Goal: Task Accomplishment & Management: Manage account settings

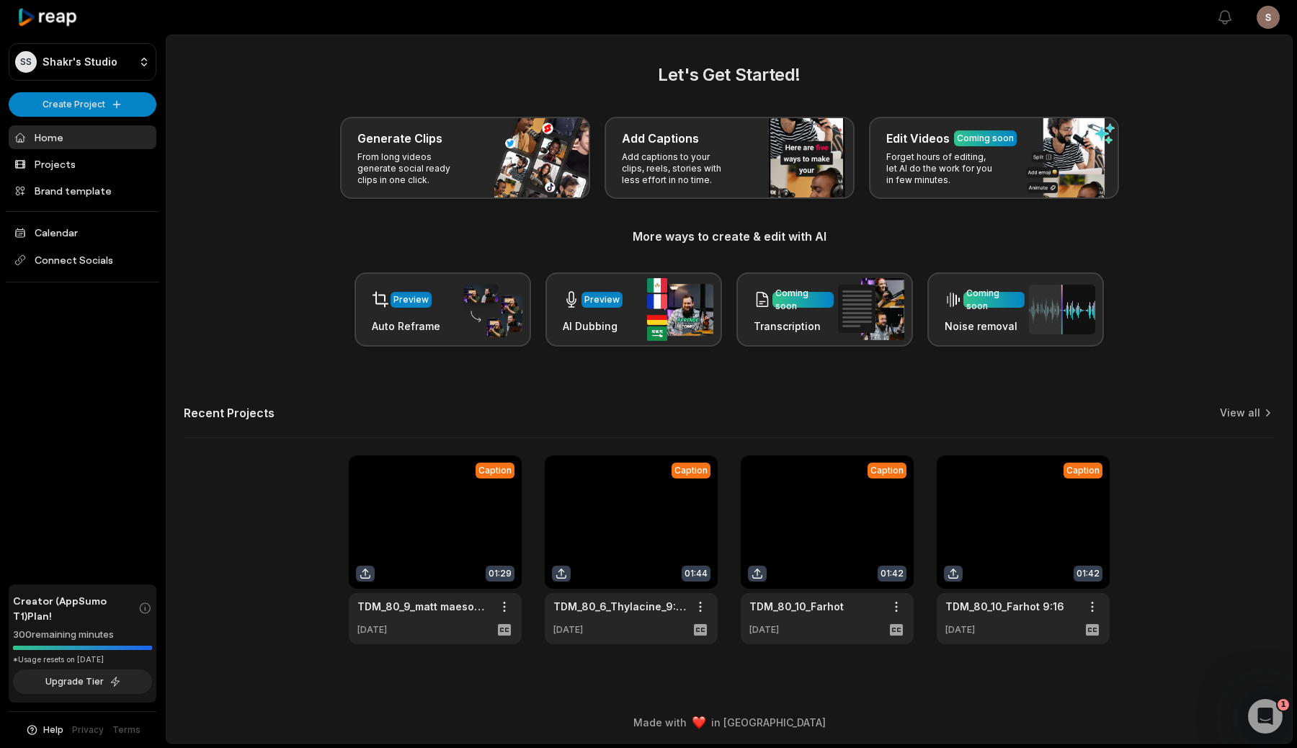
click at [433, 568] on link at bounding box center [435, 549] width 173 height 189
click at [627, 576] on link at bounding box center [631, 549] width 173 height 189
click at [798, 563] on link at bounding box center [826, 549] width 173 height 189
click at [1026, 562] on link at bounding box center [1022, 549] width 173 height 189
click at [1234, 415] on link "View all" at bounding box center [1239, 413] width 40 height 14
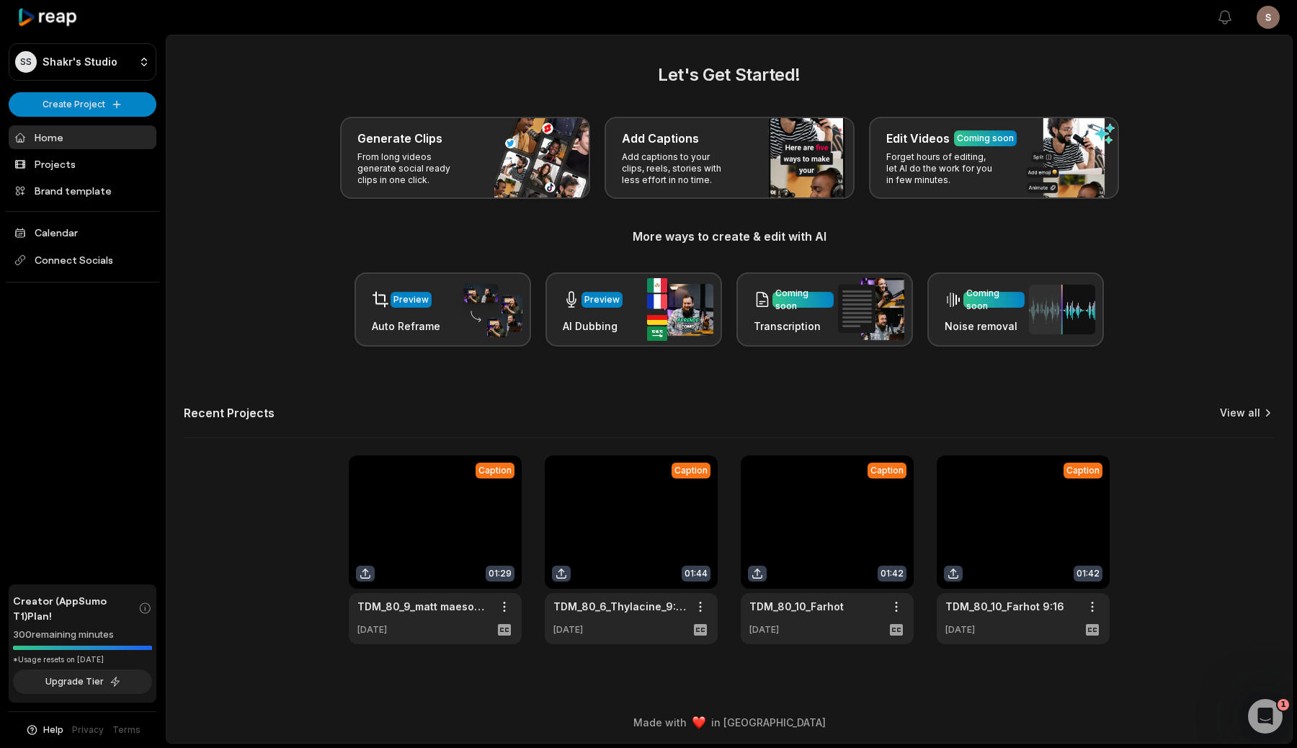
click at [1242, 411] on link "View all" at bounding box center [1239, 413] width 40 height 14
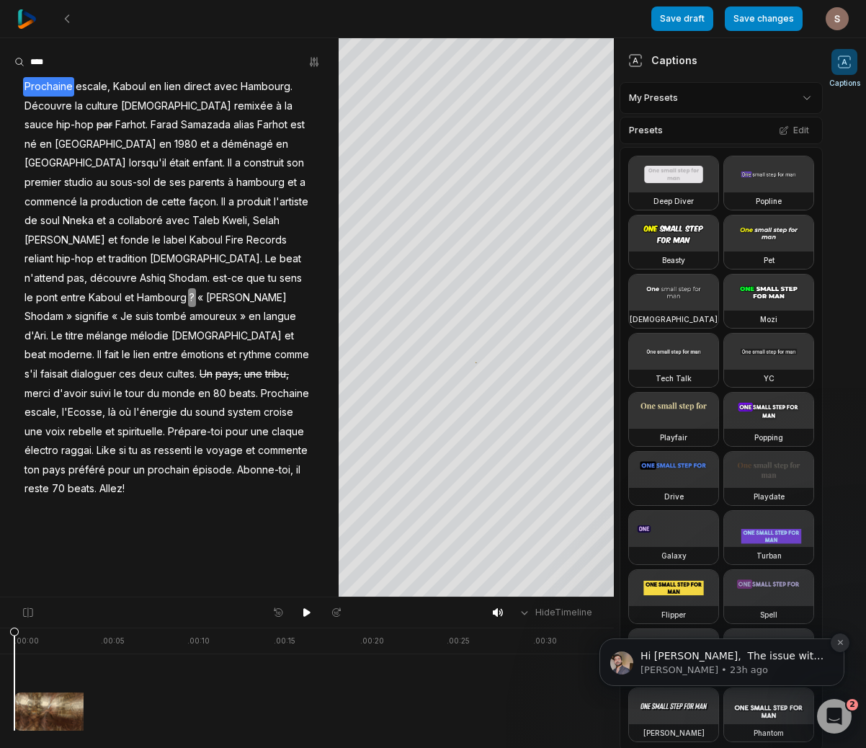
click at [843, 643] on icon "Dismiss notification" at bounding box center [840, 642] width 8 height 8
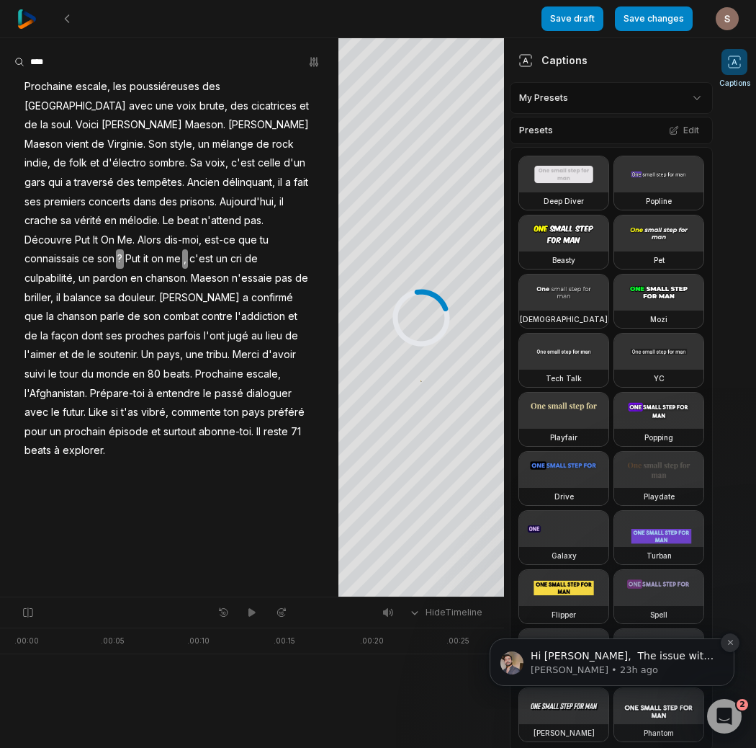
click at [733, 642] on icon "Dismiss notification" at bounding box center [731, 642] width 8 height 8
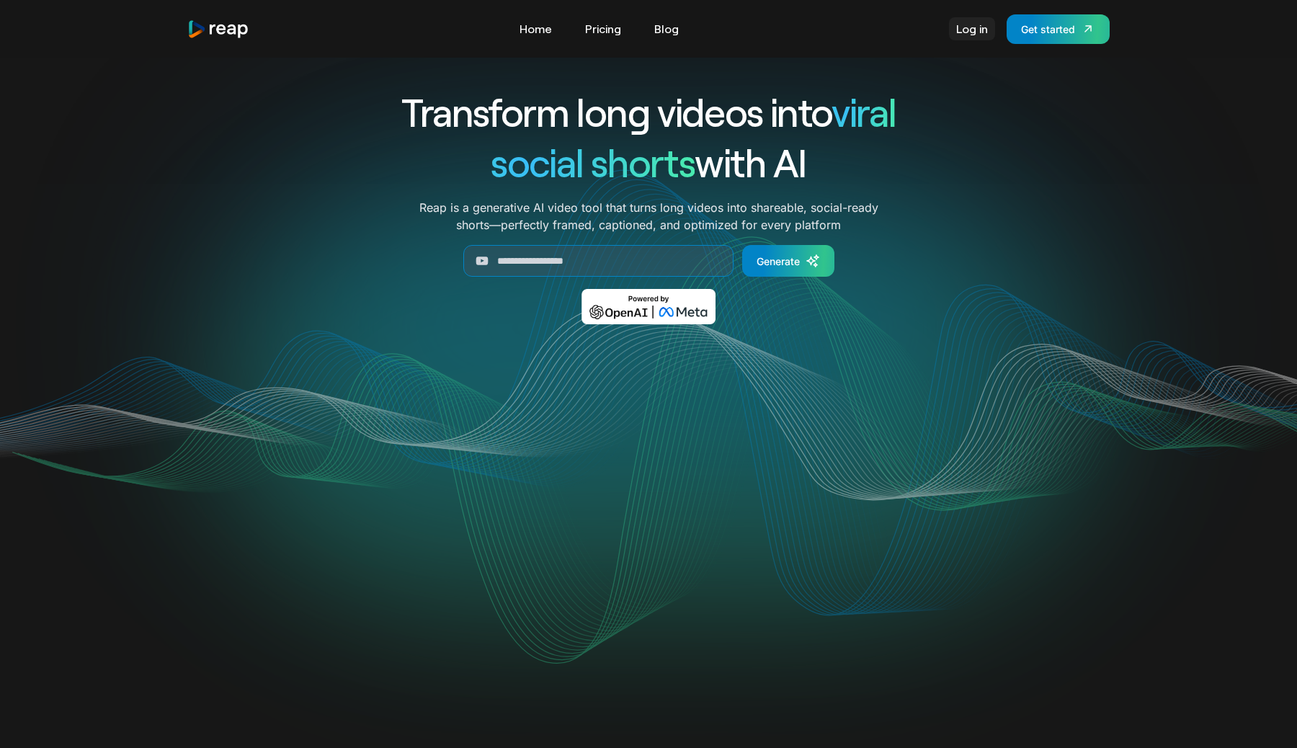
click at [959, 36] on link "Log in" at bounding box center [972, 28] width 46 height 23
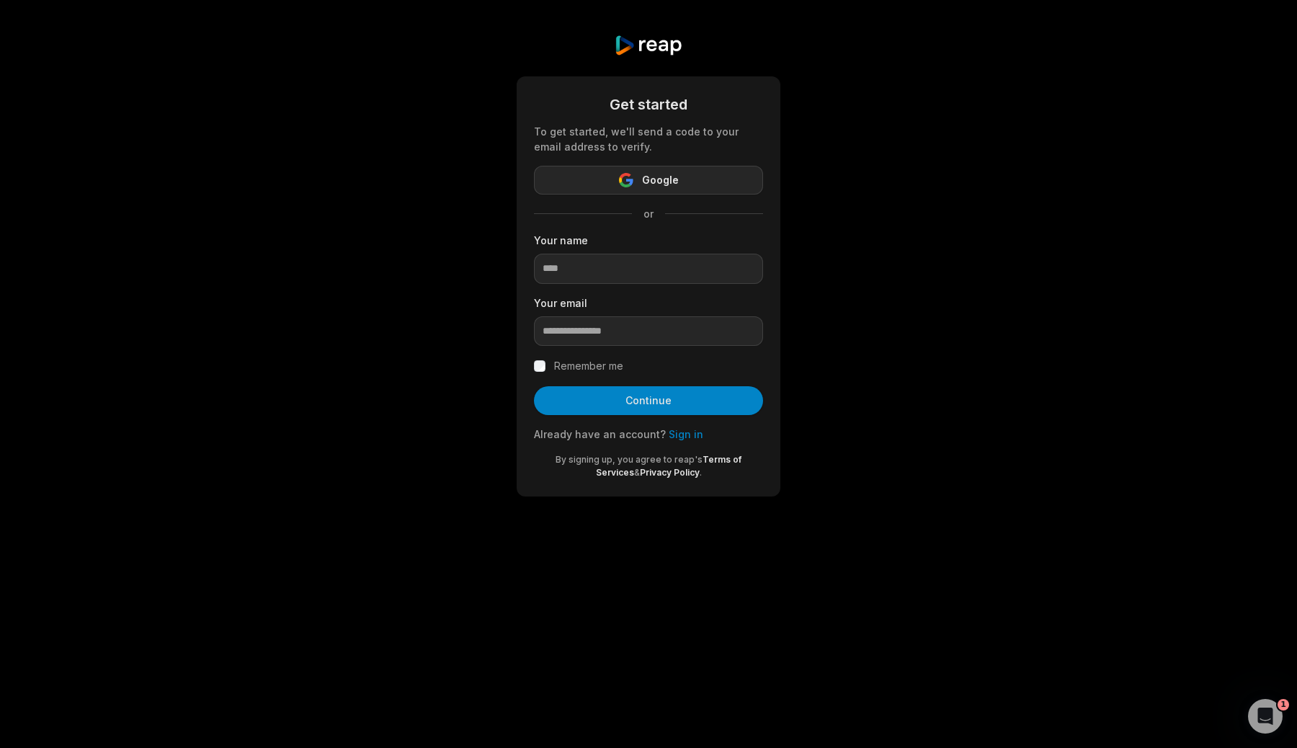
click at [671, 184] on span "Google" at bounding box center [660, 179] width 37 height 17
